Goal: Task Accomplishment & Management: Manage account settings

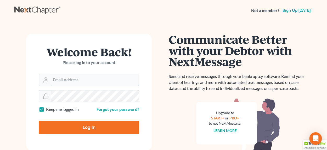
type input "[EMAIL_ADDRESS][DOMAIN_NAME]"
click at [89, 126] on input "Log In" at bounding box center [89, 127] width 100 height 13
type input "Thinking..."
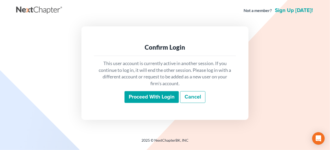
click at [192, 97] on link "Cancel" at bounding box center [192, 97] width 25 height 12
